Goal: Check status: Check status

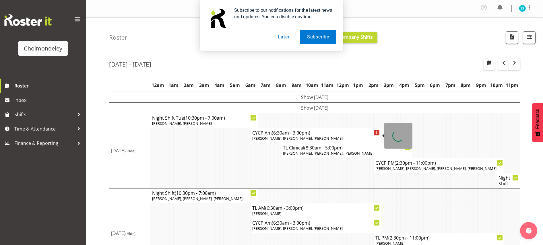
click at [284, 136] on span "(6:30am - 3:00pm)" at bounding box center [291, 133] width 38 height 6
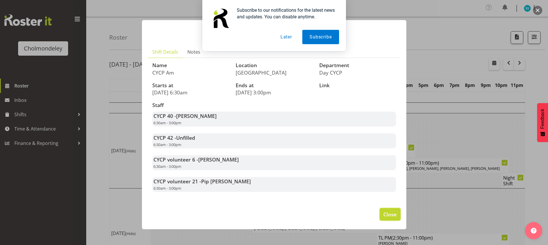
click at [387, 213] on span "Close" at bounding box center [389, 214] width 13 height 7
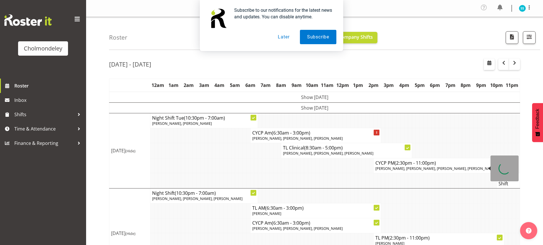
click at [404, 167] on span "[PERSON_NAME], [PERSON_NAME], [PERSON_NAME], [PERSON_NAME]" at bounding box center [436, 168] width 121 height 5
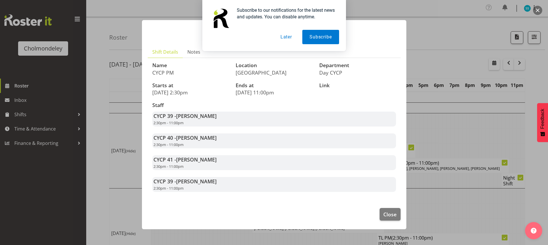
click at [287, 39] on button "Later" at bounding box center [286, 37] width 26 height 14
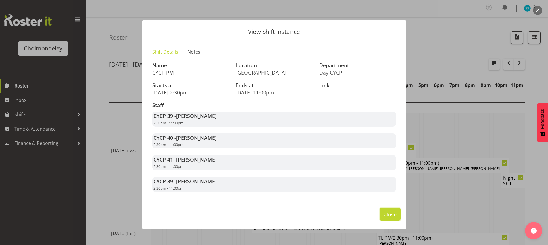
click at [390, 214] on span "Close" at bounding box center [389, 214] width 13 height 7
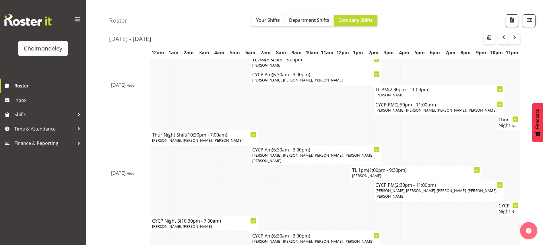
scroll to position [34, 0]
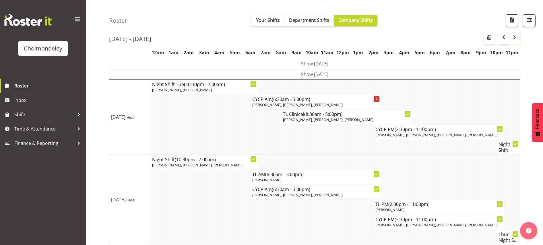
click at [514, 36] on span "button" at bounding box center [514, 37] width 7 height 7
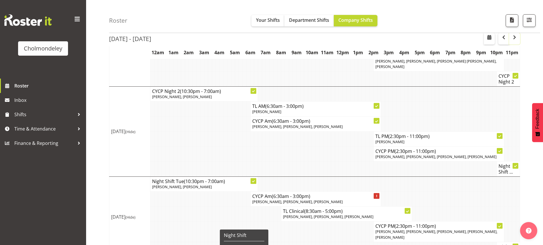
scroll to position [29, 0]
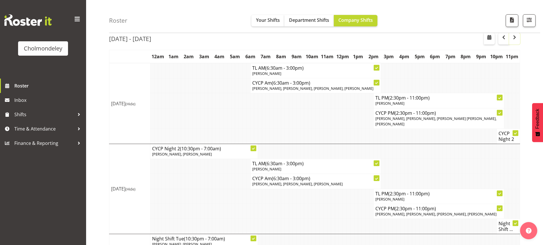
click at [514, 37] on span "button" at bounding box center [514, 37] width 7 height 7
